Goal: Communication & Community: Answer question/provide support

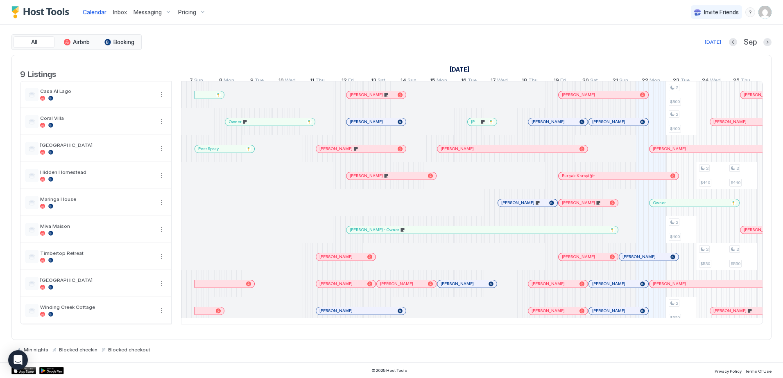
scroll to position [0, 351]
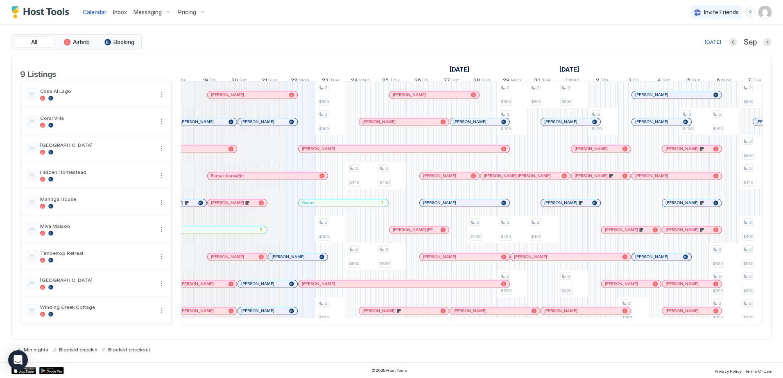
drag, startPoint x: 120, startPoint y: 13, endPoint x: 123, endPoint y: 16, distance: 4.4
click at [120, 13] on span "Inbox" at bounding box center [120, 12] width 14 height 7
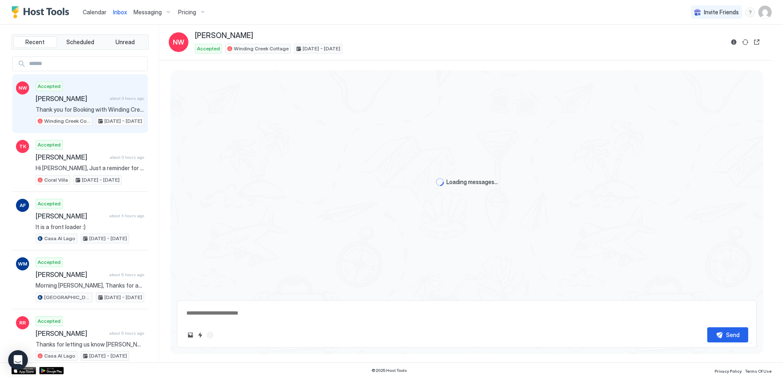
drag, startPoint x: 93, startPoint y: 8, endPoint x: 101, endPoint y: 18, distance: 12.5
click at [93, 9] on link "Calendar" at bounding box center [95, 12] width 24 height 9
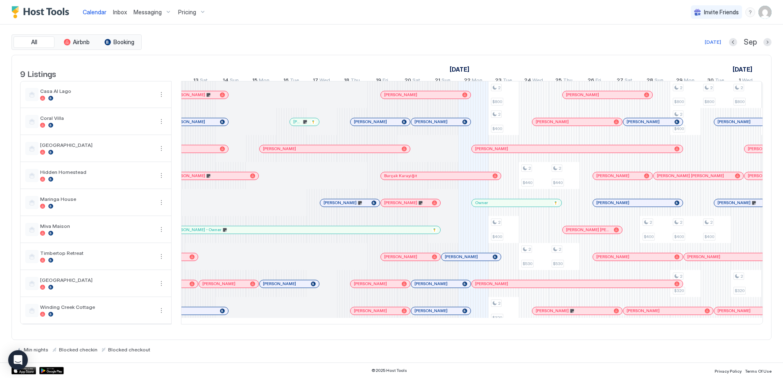
scroll to position [0, 169]
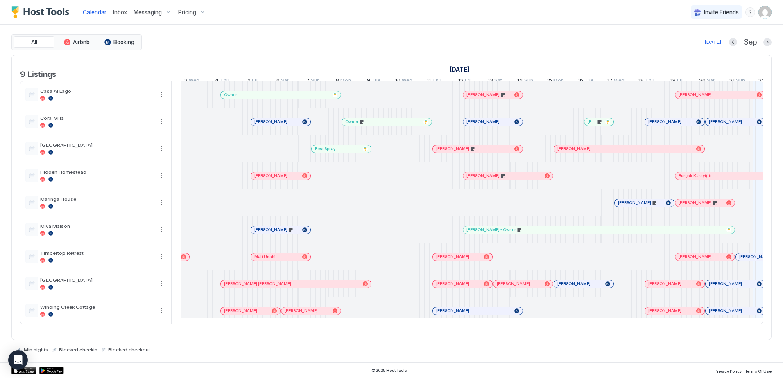
click at [565, 288] on div at bounding box center [565, 284] width 7 height 7
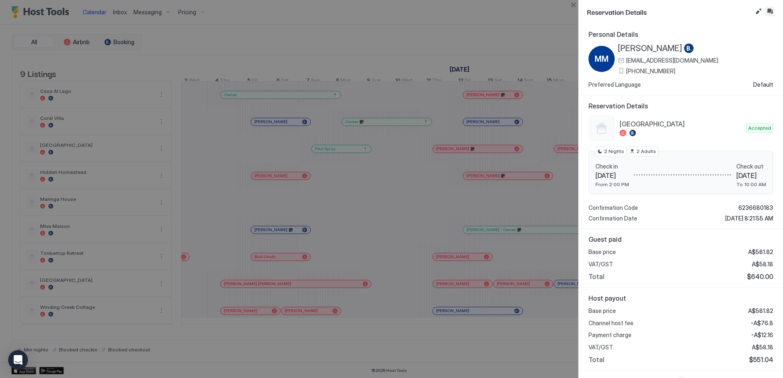
click at [773, 8] on button "Inbox" at bounding box center [770, 12] width 10 height 10
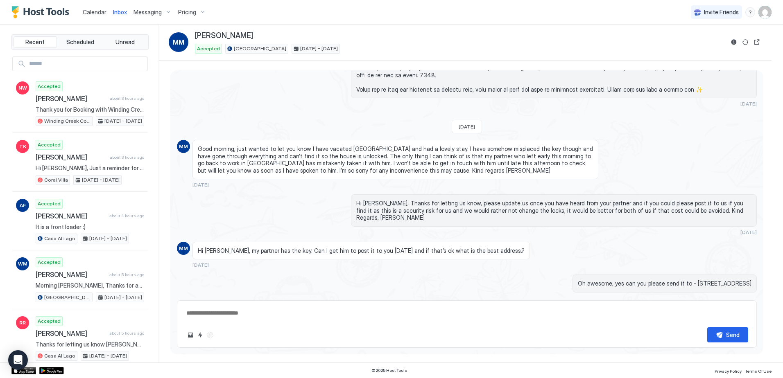
click at [247, 317] on textarea at bounding box center [467, 313] width 563 height 15
type textarea "**********"
click at [721, 333] on button "Send" at bounding box center [727, 335] width 41 height 15
